Goal: Task Accomplishment & Management: Manage account settings

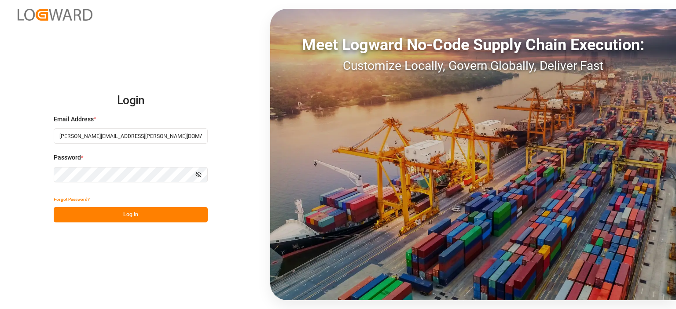
click at [125, 208] on button "Log In" at bounding box center [131, 214] width 154 height 15
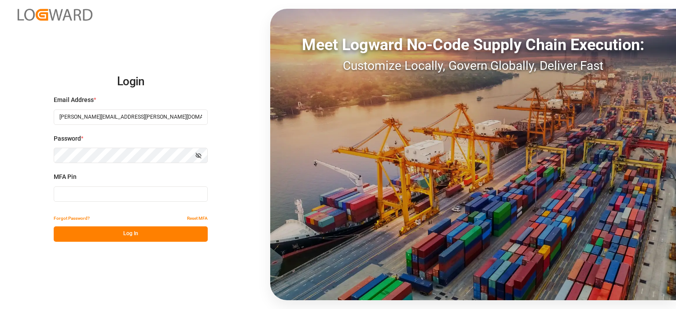
click at [163, 196] on input at bounding box center [131, 193] width 154 height 15
type input "785210"
click at [159, 238] on button "Log In" at bounding box center [131, 234] width 154 height 15
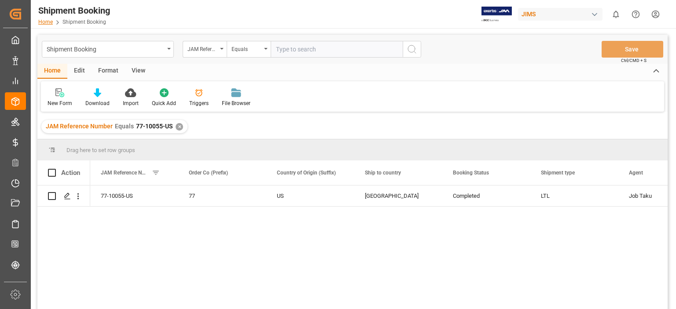
click at [39, 21] on link "Home" at bounding box center [45, 22] width 15 height 6
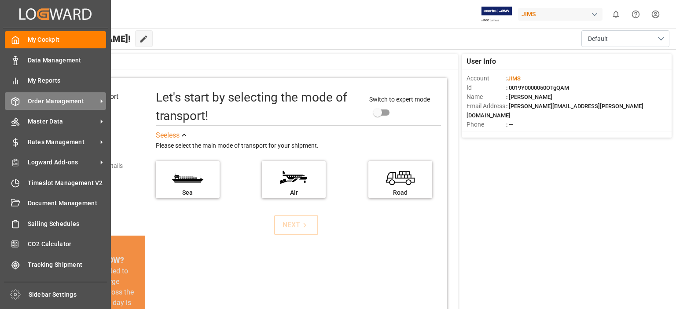
click at [20, 103] on div "Order Management Order Management" at bounding box center [55, 100] width 101 height 17
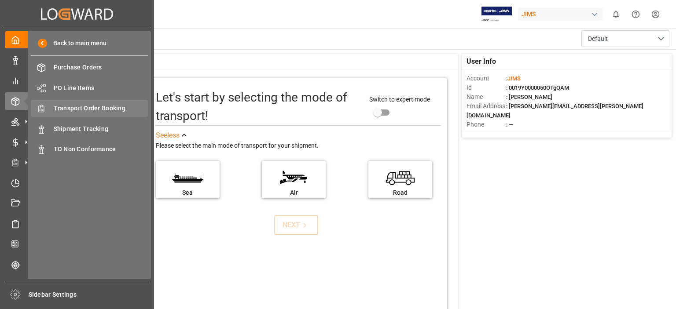
click at [91, 109] on span "Transport Order Booking" at bounding box center [101, 108] width 95 height 9
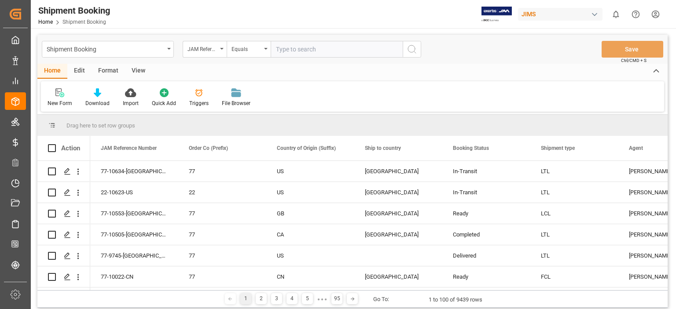
click at [316, 51] on input "text" at bounding box center [336, 49] width 132 height 17
type input "77-10594-us"
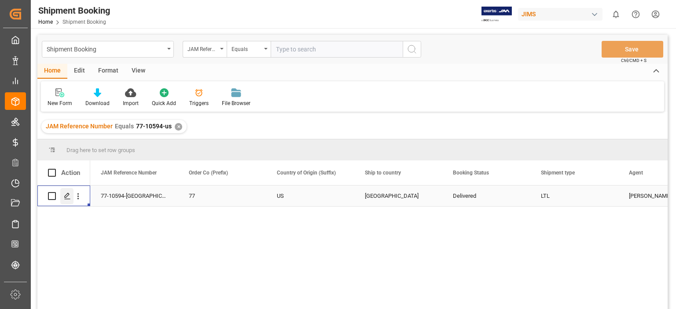
click at [64, 200] on div "Press SPACE to select this row." at bounding box center [66, 196] width 13 height 16
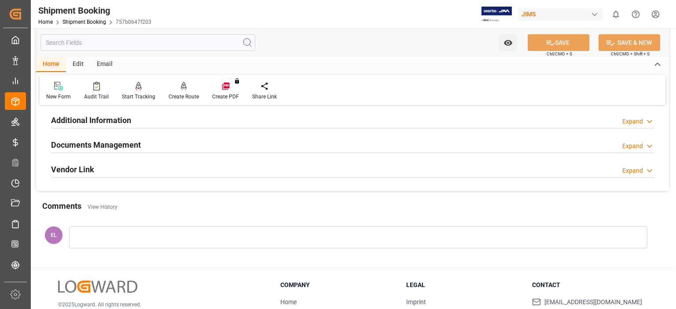
scroll to position [146, 0]
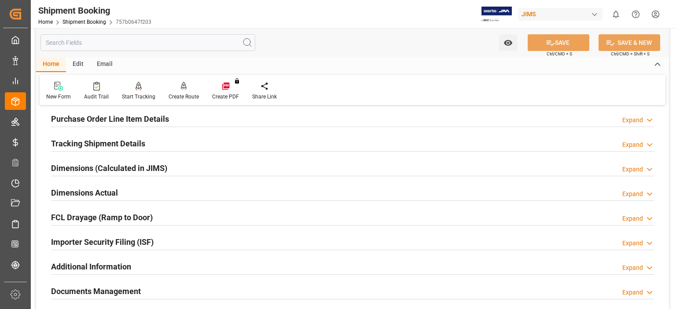
click at [107, 145] on h2 "Tracking Shipment Details" at bounding box center [98, 144] width 94 height 12
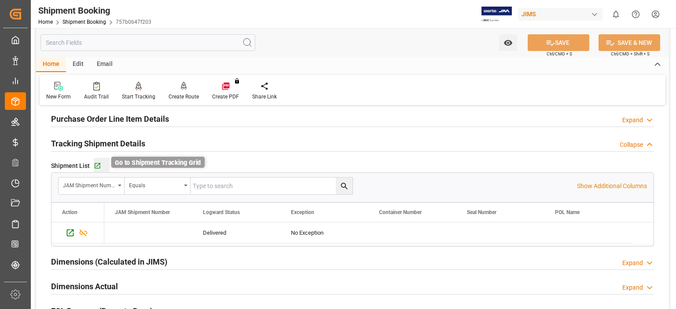
click at [98, 165] on icon "button" at bounding box center [97, 165] width 7 height 7
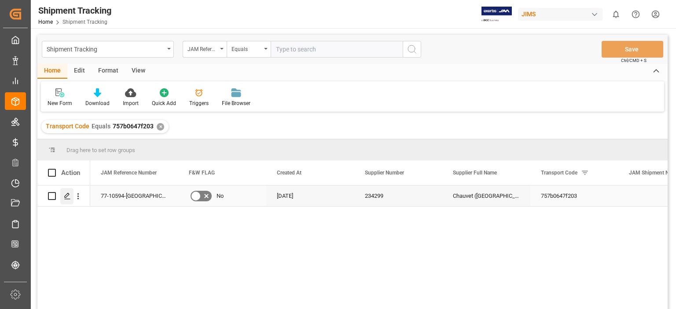
click at [67, 197] on icon "Press SPACE to select this row." at bounding box center [67, 196] width 7 height 7
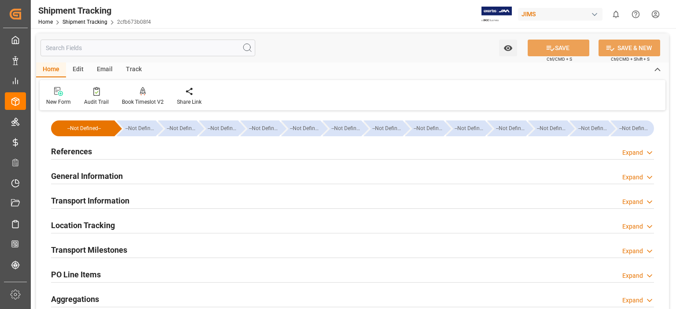
type input "[DATE] 00:00"
type input "[DATE]"
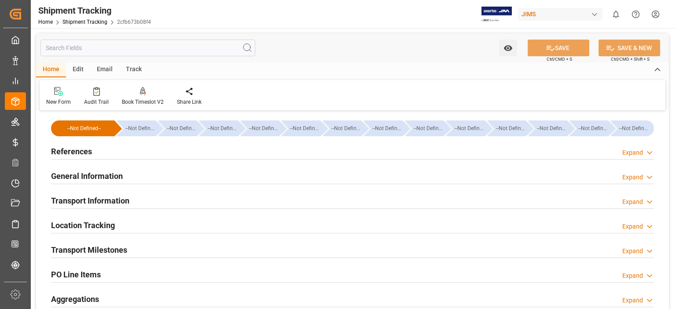
type input "[DATE]"
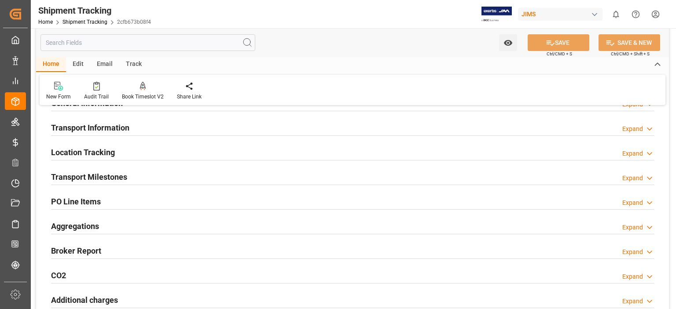
click at [95, 175] on h2 "Transport Milestones" at bounding box center [89, 177] width 76 height 12
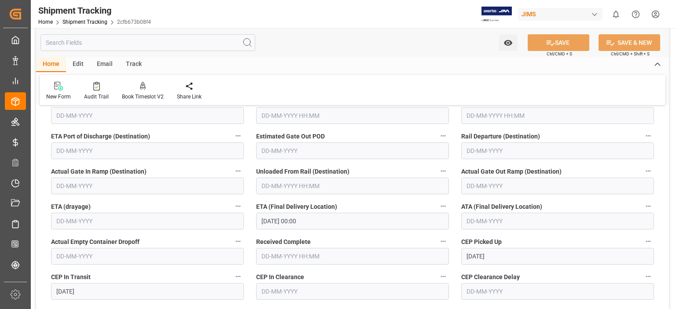
scroll to position [220, 0]
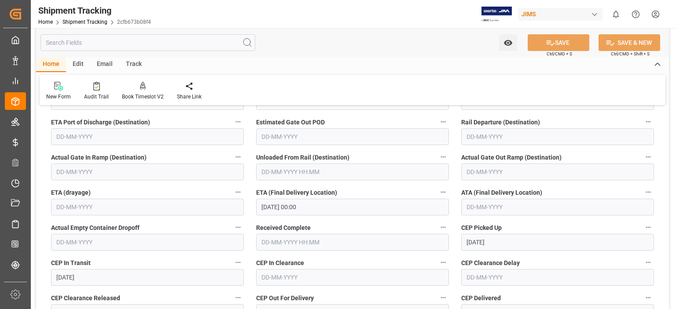
click at [472, 207] on input "text" at bounding box center [557, 207] width 193 height 17
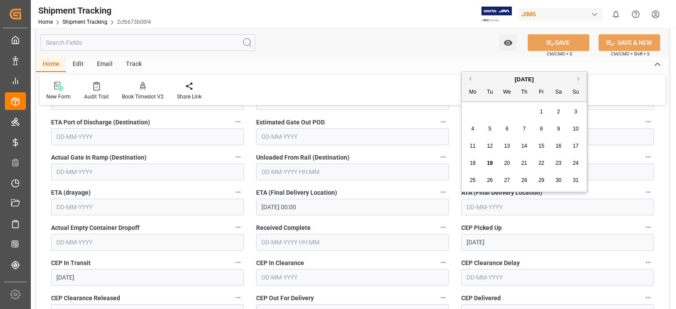
click at [487, 163] on span "19" at bounding box center [489, 163] width 6 height 6
type input "[DATE]"
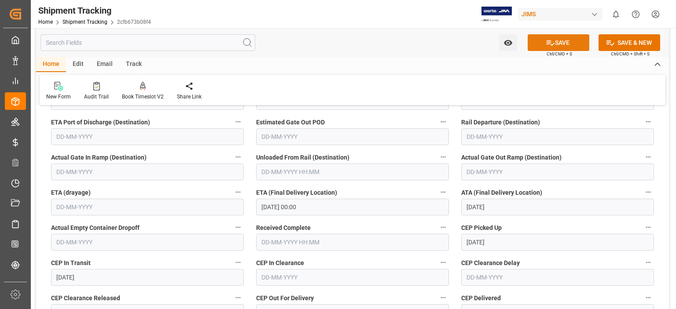
click at [565, 40] on button "SAVE" at bounding box center [558, 42] width 62 height 17
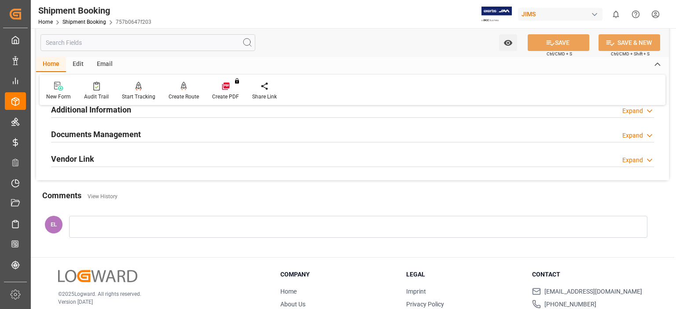
scroll to position [278, 0]
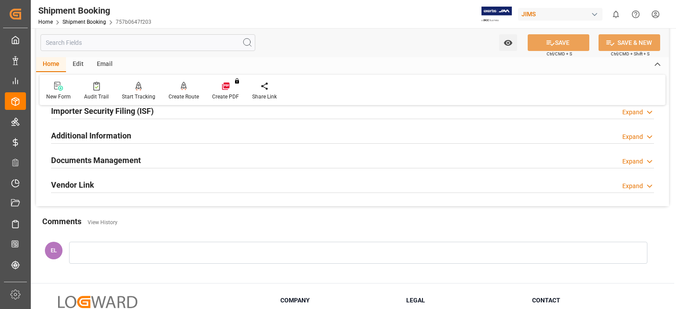
click at [121, 158] on h2 "Documents Management" at bounding box center [96, 160] width 90 height 12
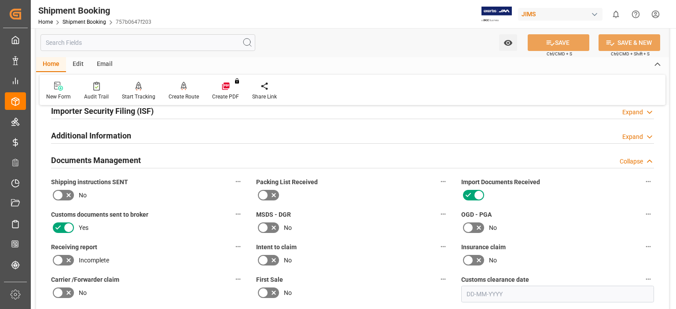
click at [311, 16] on div "Shipment Booking Home Shipment Booking 757b0647f203 JIMS 0 Notifications Only s…" at bounding box center [350, 14] width 651 height 28
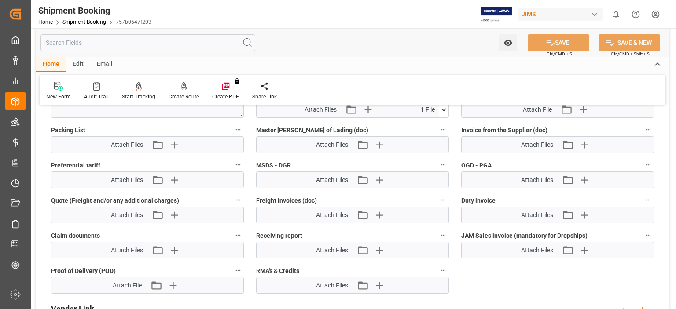
scroll to position [570, 0]
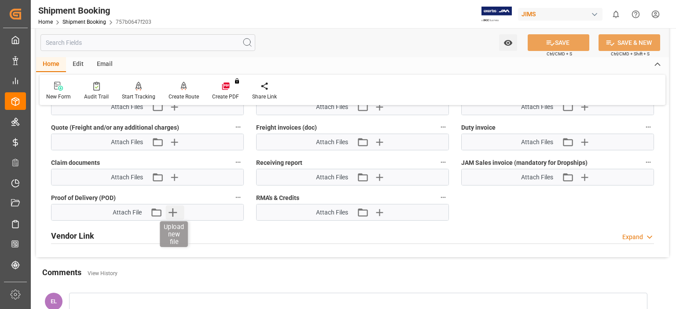
click at [171, 209] on icon "button" at bounding box center [172, 212] width 8 height 8
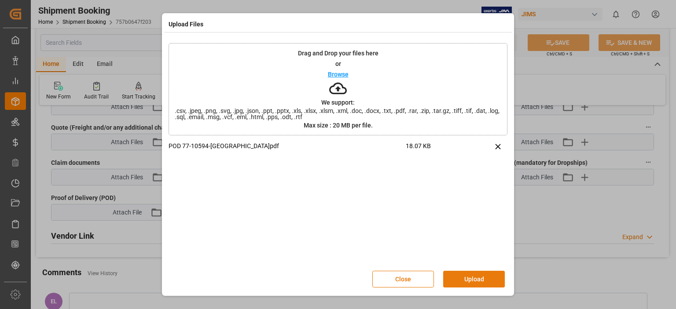
click at [466, 276] on button "Upload" at bounding box center [474, 279] width 62 height 17
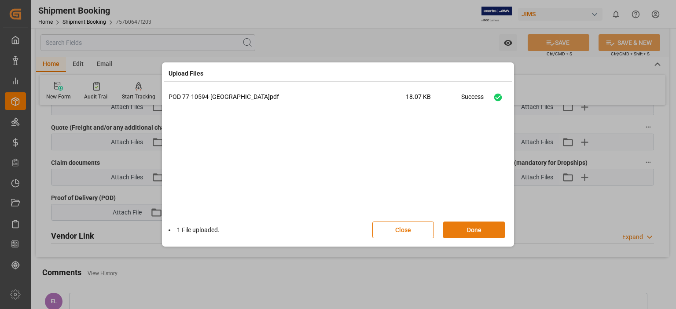
click at [470, 233] on button "Done" at bounding box center [474, 230] width 62 height 17
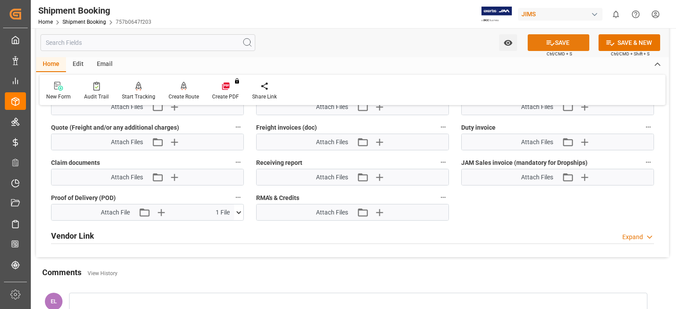
click at [552, 45] on icon at bounding box center [549, 42] width 9 height 9
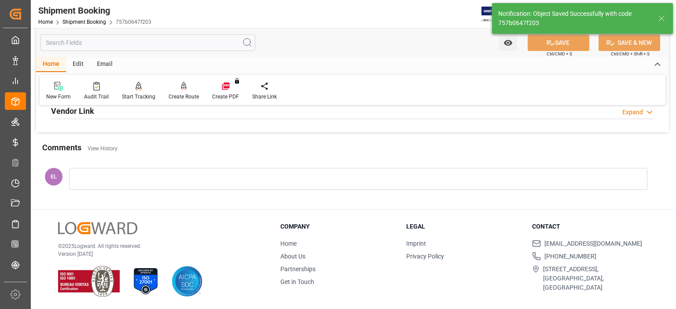
scroll to position [229, 0]
